Goal: Task Accomplishment & Management: Use online tool/utility

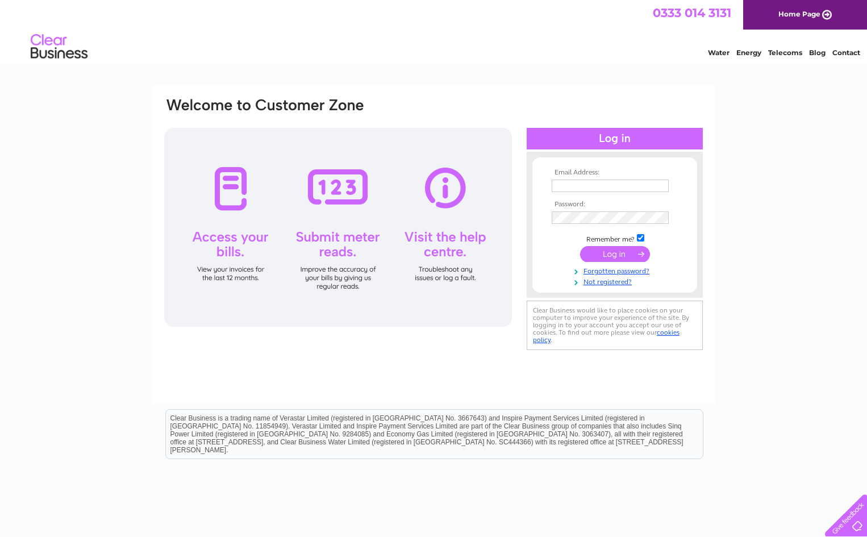
type input "n.paterson@patersonboyd.com"
click at [616, 252] on input "submit" at bounding box center [615, 254] width 70 height 16
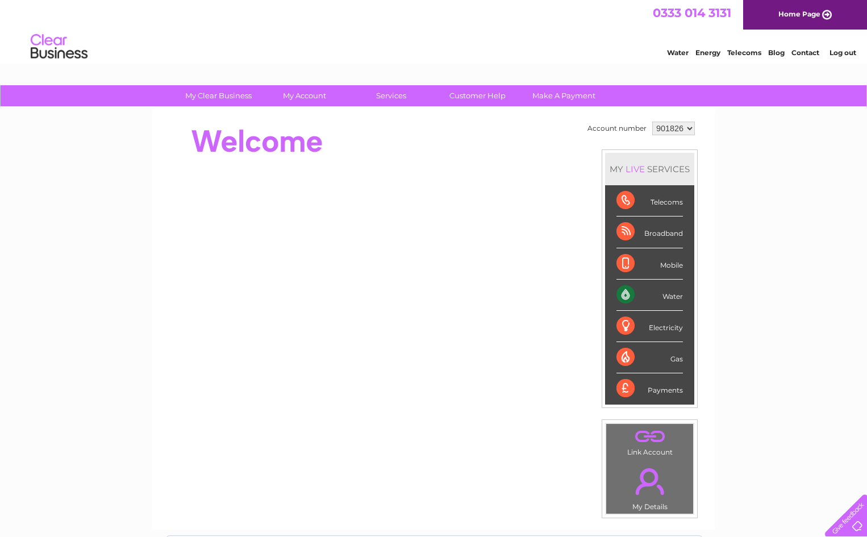
click at [670, 297] on div "Water" at bounding box center [649, 294] width 66 height 31
click at [689, 124] on select "901826 901827 901829" at bounding box center [673, 129] width 43 height 14
click at [652, 122] on select "901826 901827 901829" at bounding box center [673, 129] width 43 height 14
click at [622, 291] on div "Water" at bounding box center [649, 294] width 66 height 31
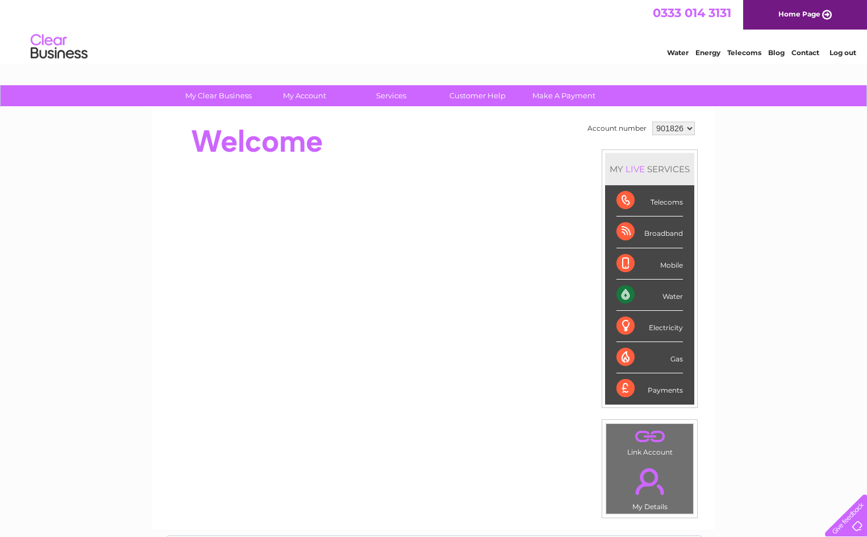
click at [683, 129] on select "901826 901827 901829" at bounding box center [673, 129] width 43 height 14
click at [652, 122] on select "901826 901827 901829" at bounding box center [673, 129] width 43 height 14
click at [668, 143] on td "Account number 901826 901827 901829 MY LIVE SERVICES Telecoms Broadband Mobile …" at bounding box center [640, 318] width 113 height 399
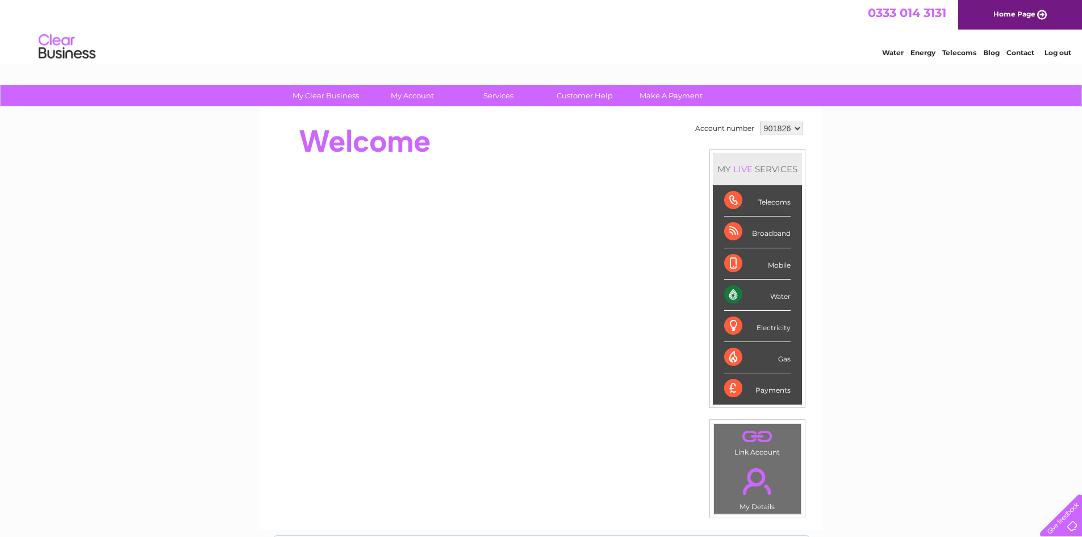
click at [780, 296] on div "Water" at bounding box center [757, 294] width 66 height 31
click at [733, 291] on div "Water" at bounding box center [757, 294] width 66 height 31
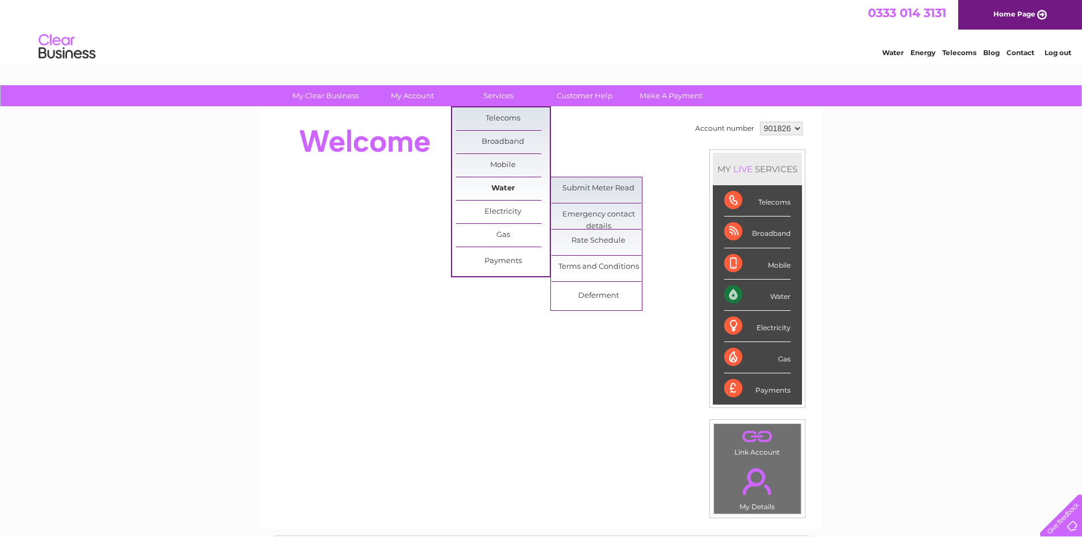
click at [506, 183] on link "Water" at bounding box center [503, 188] width 94 height 23
click at [602, 187] on link "Submit Meter Read" at bounding box center [598, 188] width 94 height 23
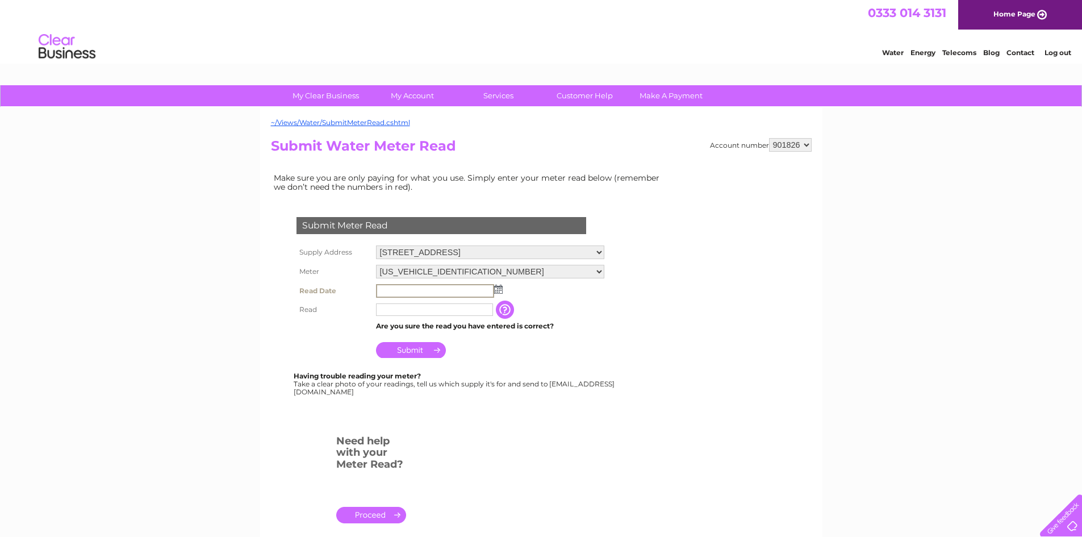
click at [424, 290] on input "text" at bounding box center [435, 291] width 118 height 14
click at [497, 290] on img at bounding box center [497, 288] width 9 height 9
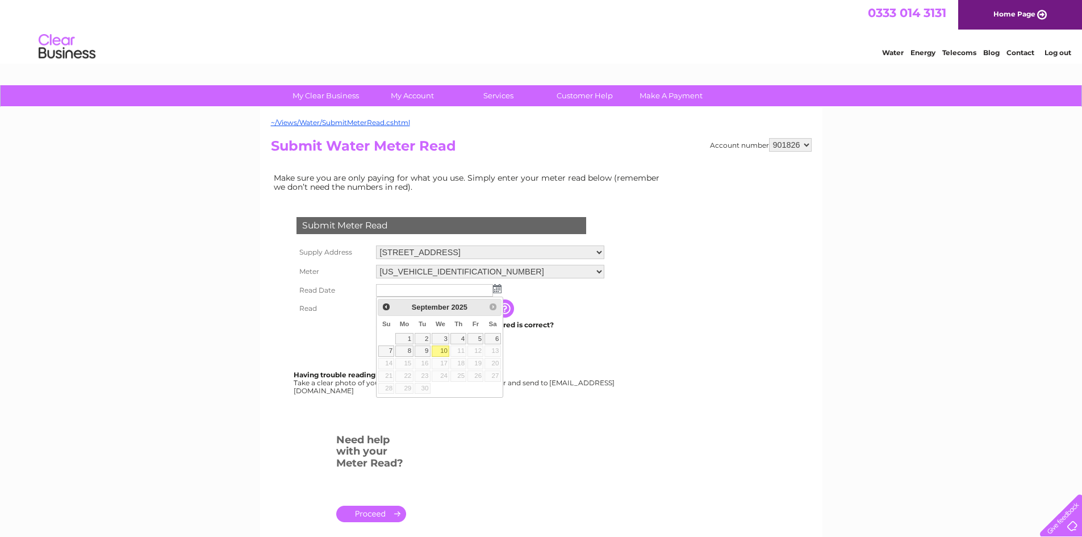
click at [442, 350] on link "10" at bounding box center [441, 350] width 18 height 11
type input "2025/09/10"
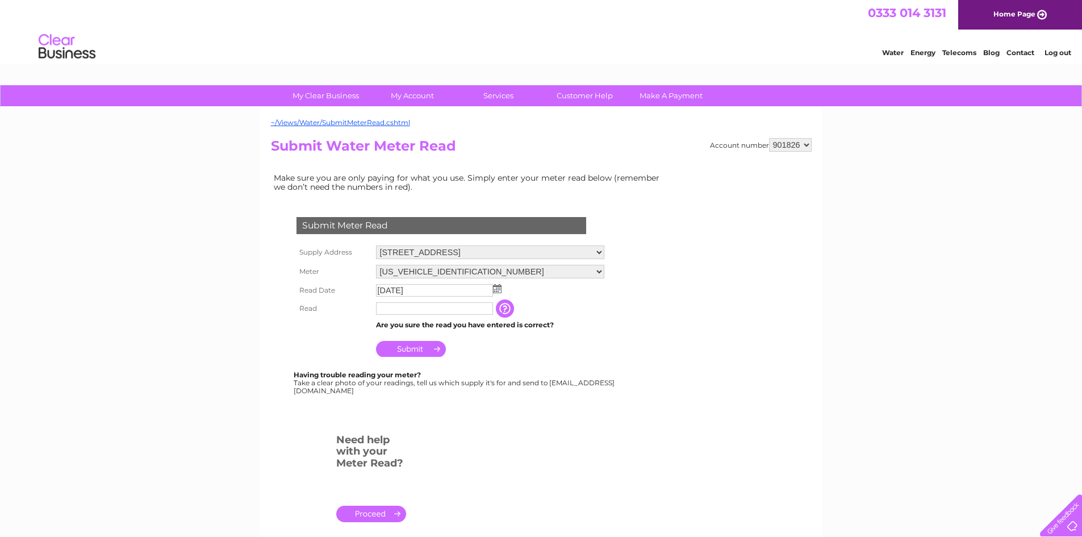
click at [401, 308] on input "text" at bounding box center [434, 308] width 117 height 12
type input "00463"
click at [418, 350] on input "Submit" at bounding box center [411, 350] width 70 height 16
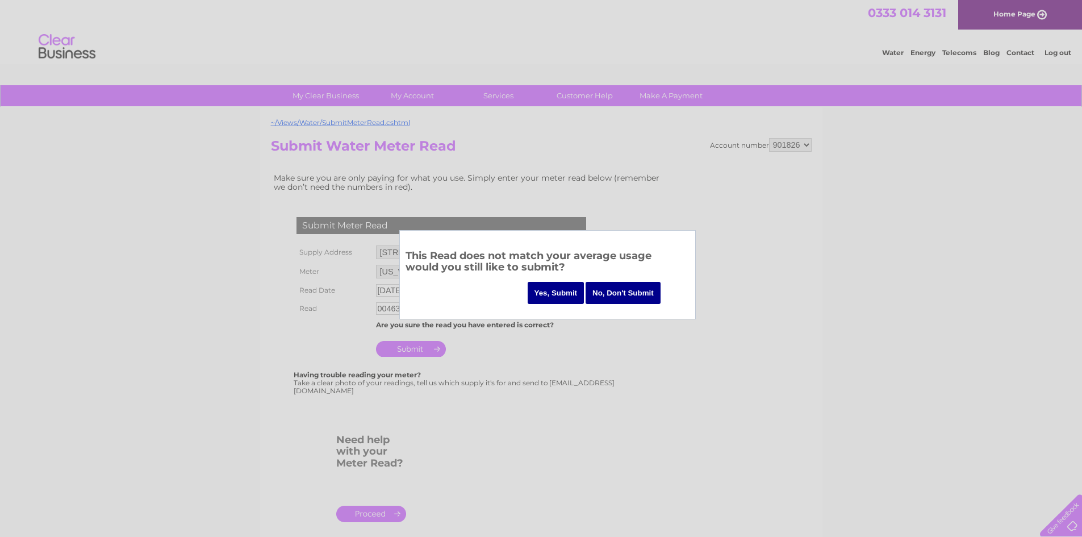
click at [554, 291] on input "Yes, Submit" at bounding box center [556, 293] width 57 height 22
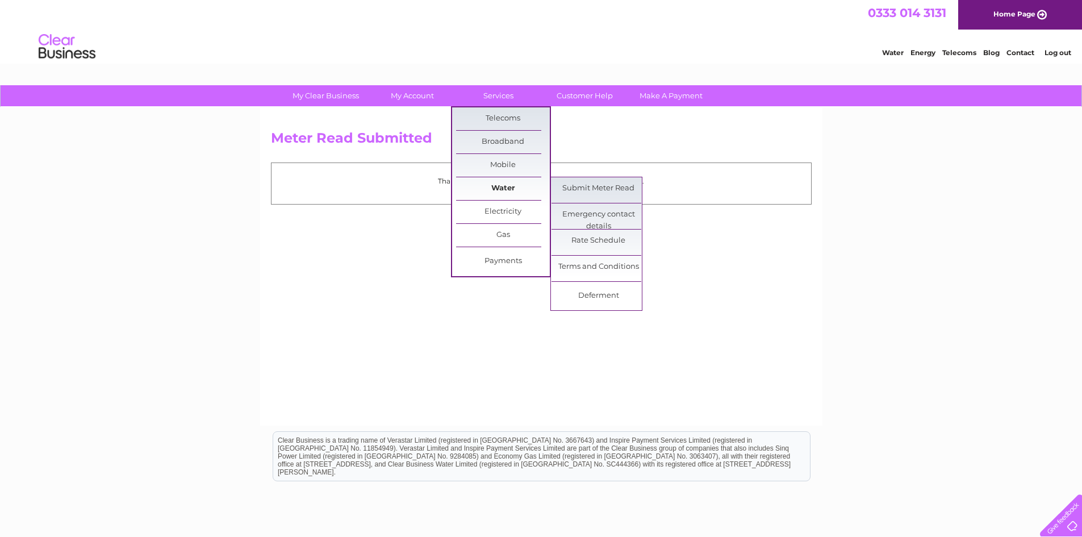
click at [510, 187] on link "Water" at bounding box center [503, 188] width 94 height 23
click at [572, 187] on link "Submit Meter Read" at bounding box center [598, 188] width 94 height 23
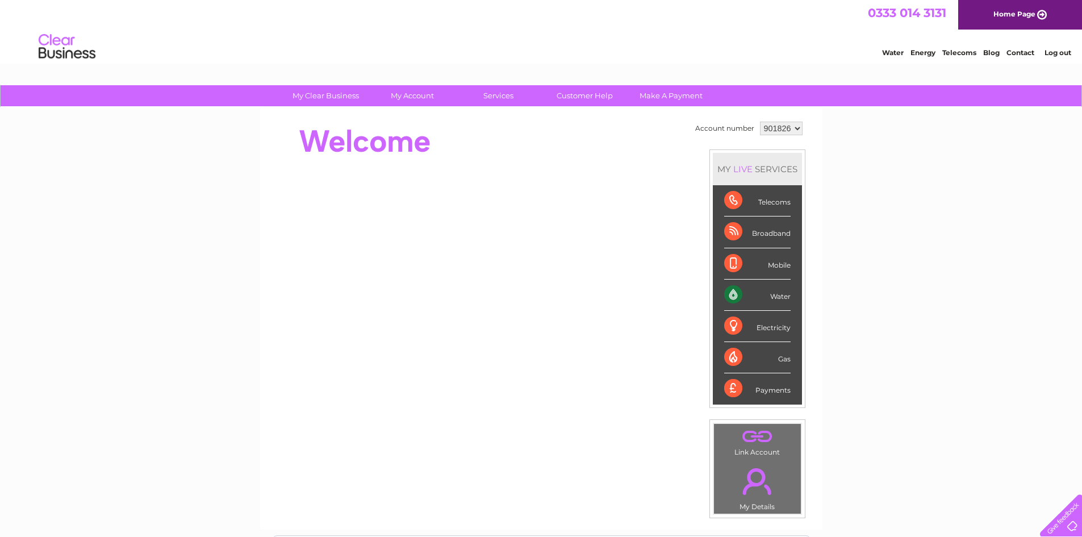
click at [796, 127] on select "901826 901827 901829" at bounding box center [781, 129] width 43 height 14
select select "901829"
click at [760, 122] on select "901826 901827 901829" at bounding box center [781, 129] width 43 height 14
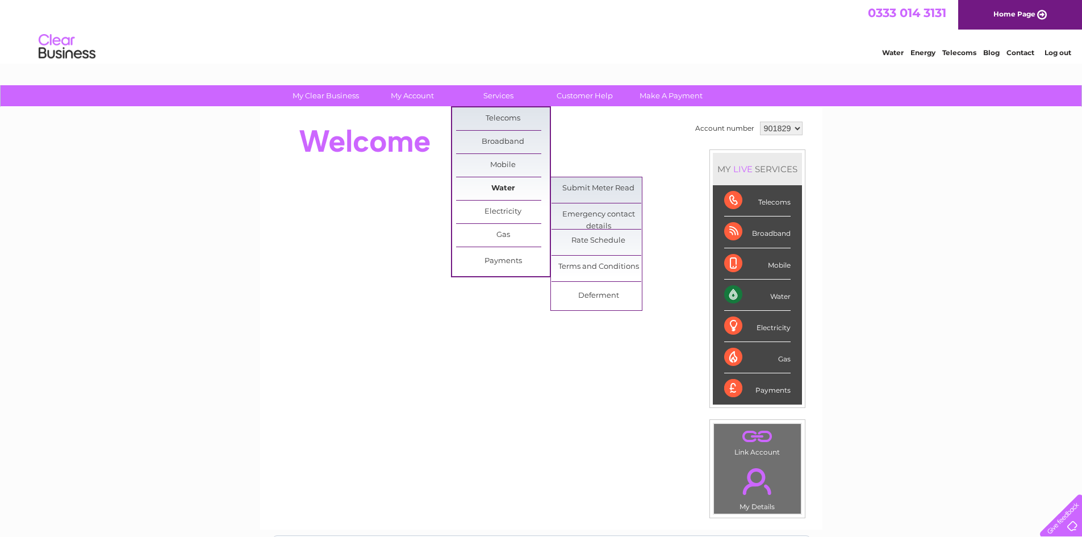
click at [513, 188] on link "Water" at bounding box center [503, 188] width 94 height 23
click at [613, 185] on link "Submit Meter Read" at bounding box center [598, 188] width 94 height 23
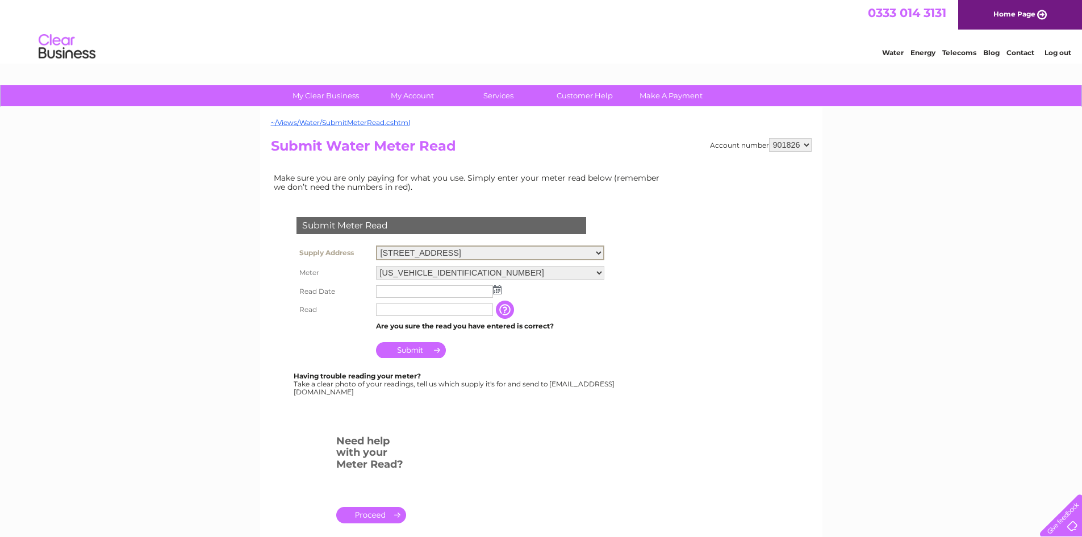
click at [597, 250] on select "[STREET_ADDRESS]" at bounding box center [490, 252] width 228 height 15
click at [596, 250] on select "20 North Street, Glenrothes, KY7 5NA" at bounding box center [490, 252] width 228 height 15
click at [495, 291] on img at bounding box center [497, 289] width 9 height 9
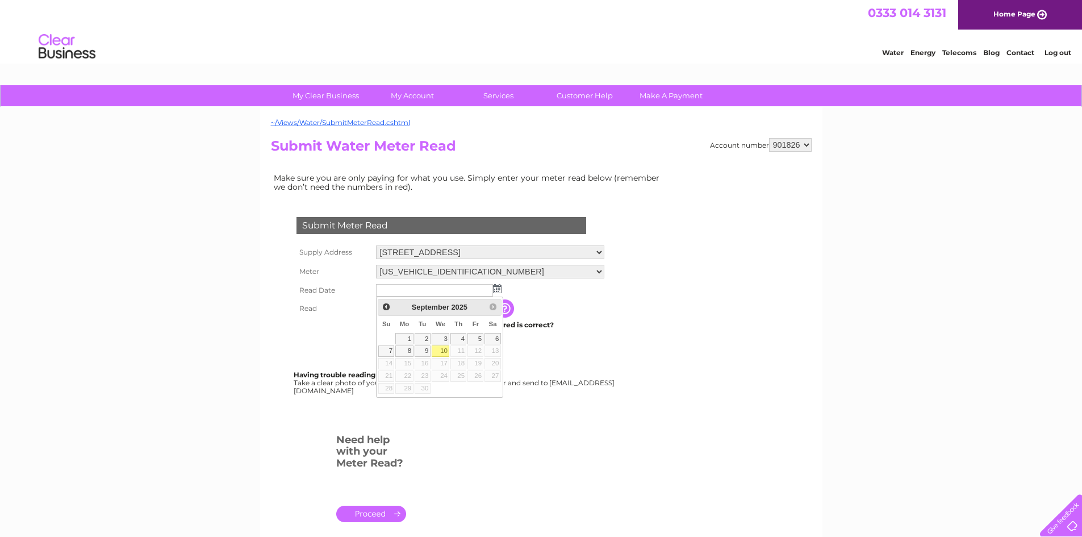
click at [444, 349] on link "10" at bounding box center [441, 350] width 18 height 11
type input "2025/09/10"
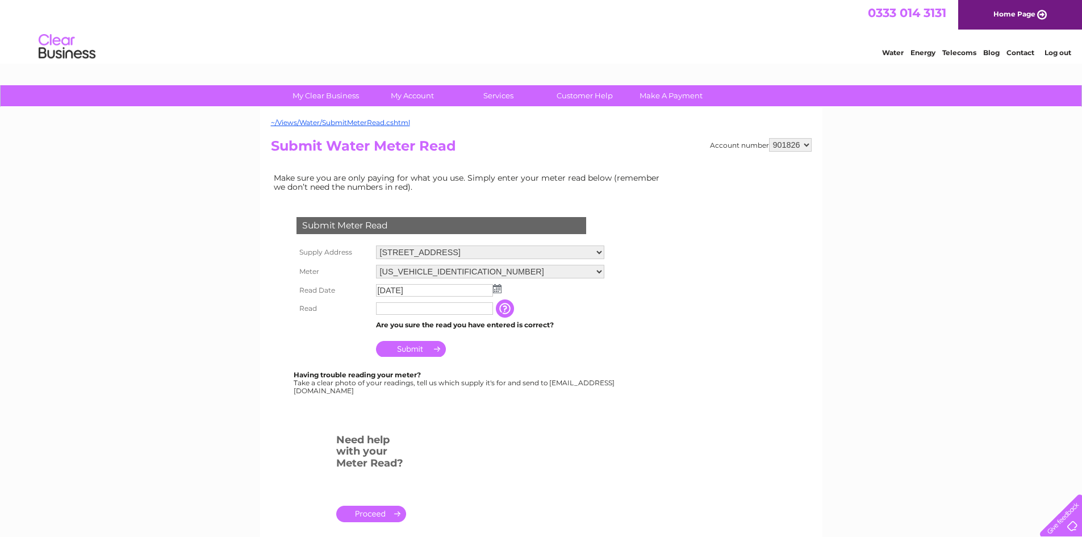
click at [405, 307] on input "text" at bounding box center [434, 308] width 117 height 12
type input "00453"
click at [419, 349] on input "Submit" at bounding box center [411, 350] width 70 height 16
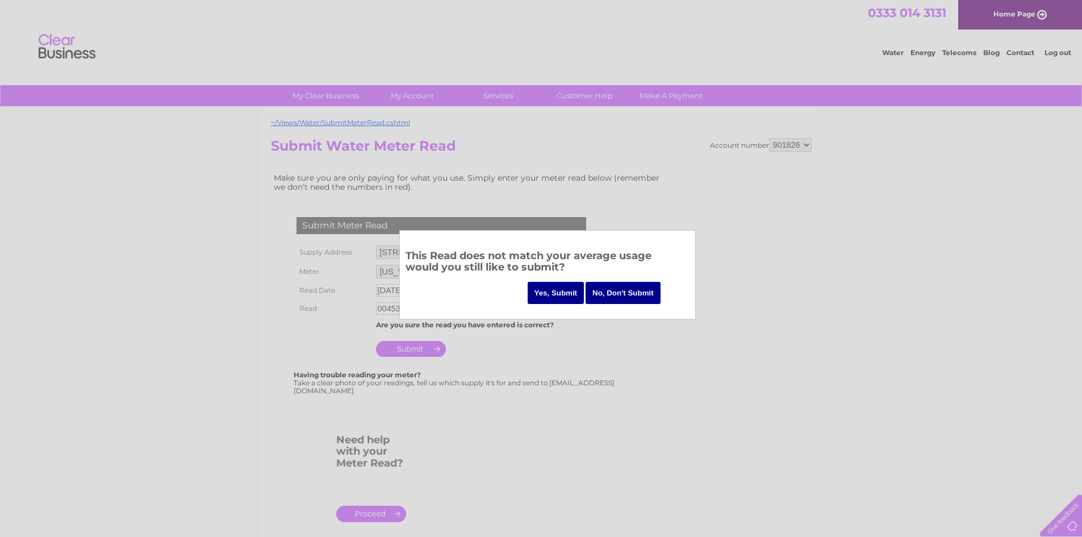
click at [559, 292] on input "Yes, Submit" at bounding box center [556, 293] width 57 height 22
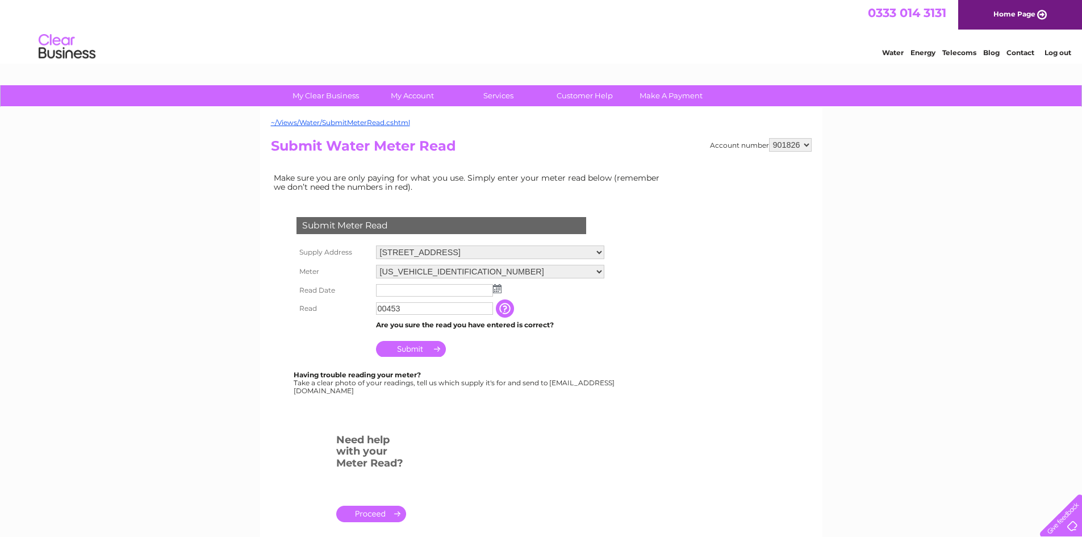
click at [808, 141] on select "901826 901827 901829" at bounding box center [790, 145] width 43 height 14
select select "901829"
click at [769, 138] on select "901826 901827 901829" at bounding box center [790, 145] width 43 height 14
click at [497, 290] on img at bounding box center [497, 288] width 9 height 9
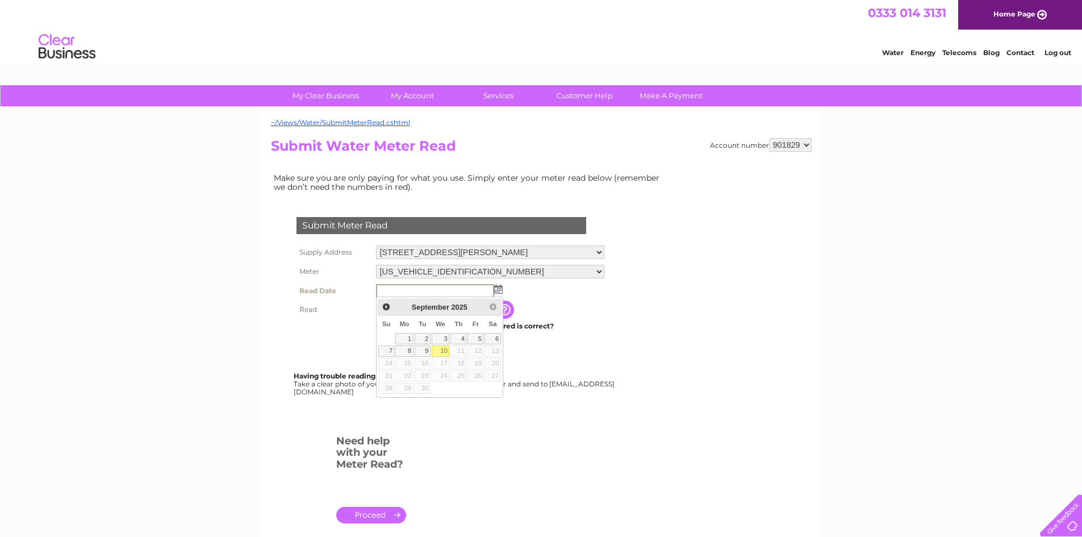
click at [441, 351] on link "10" at bounding box center [441, 350] width 18 height 11
type input "2025/09/10"
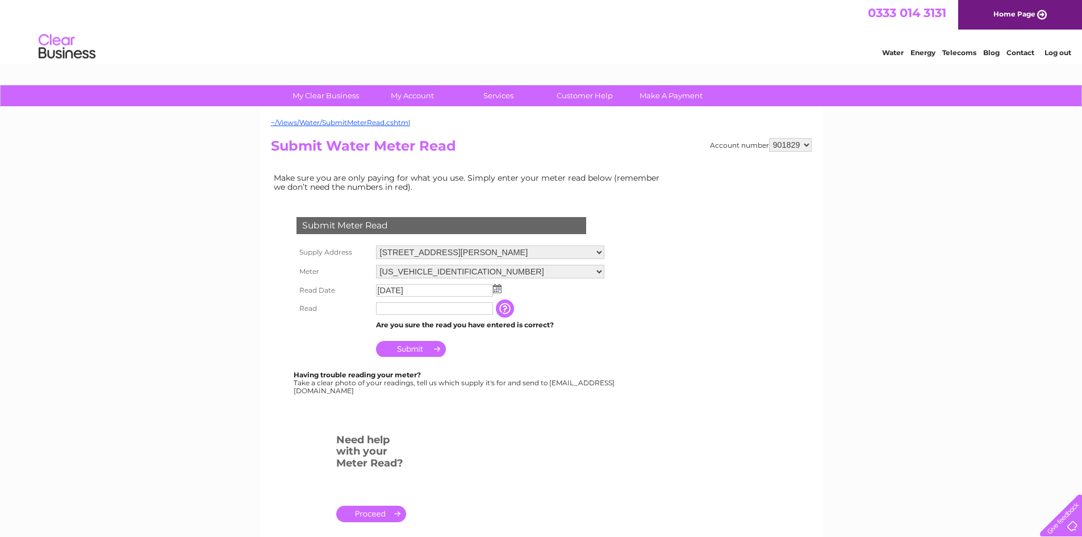
click at [403, 311] on input "text" at bounding box center [434, 308] width 117 height 12
type input "00324"
click at [412, 347] on input "Submit" at bounding box center [411, 349] width 70 height 16
